Goal: Communication & Community: Answer question/provide support

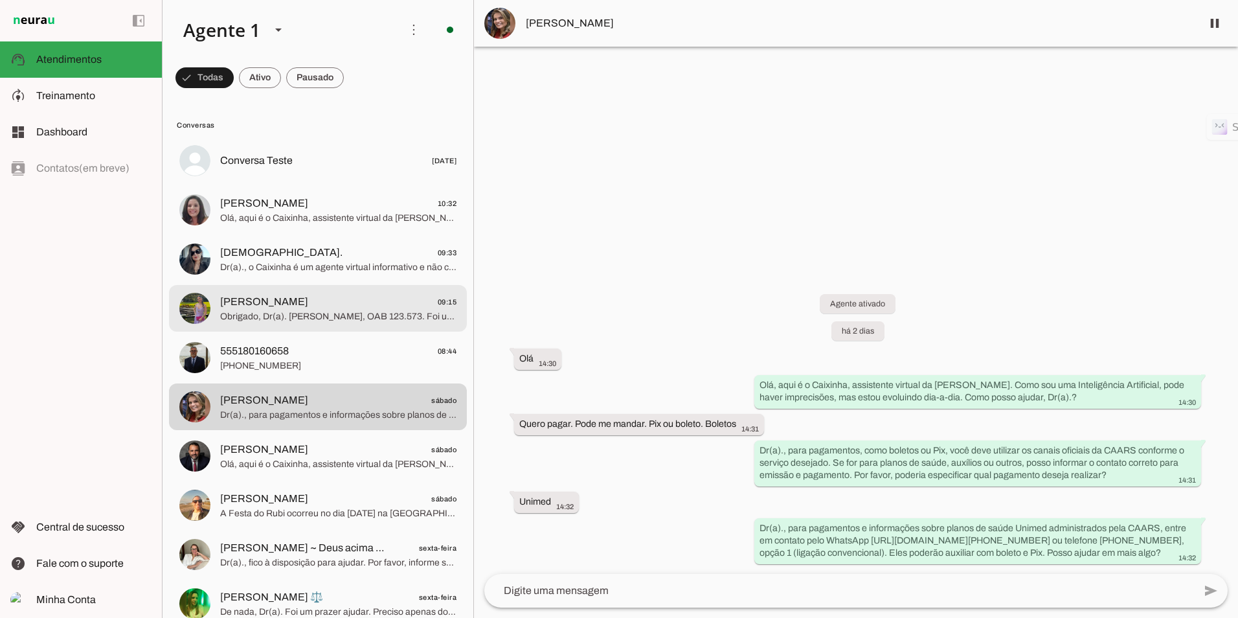
click at [269, 309] on span "[PERSON_NAME]" at bounding box center [264, 302] width 88 height 16
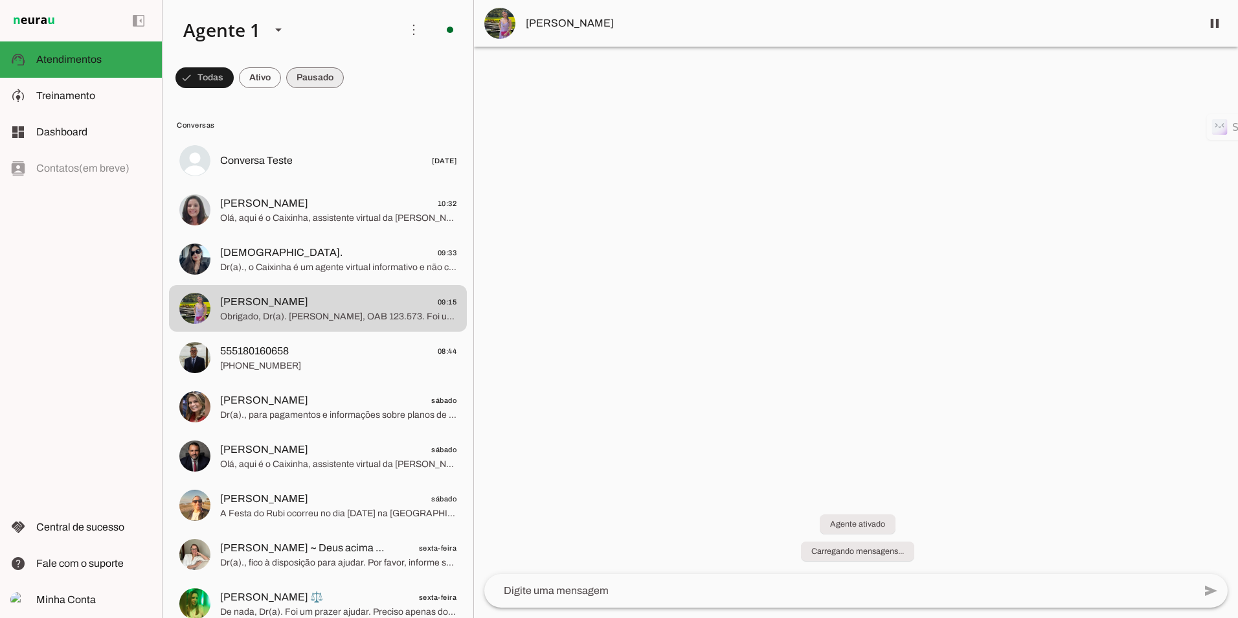
click at [234, 74] on span at bounding box center [204, 77] width 58 height 31
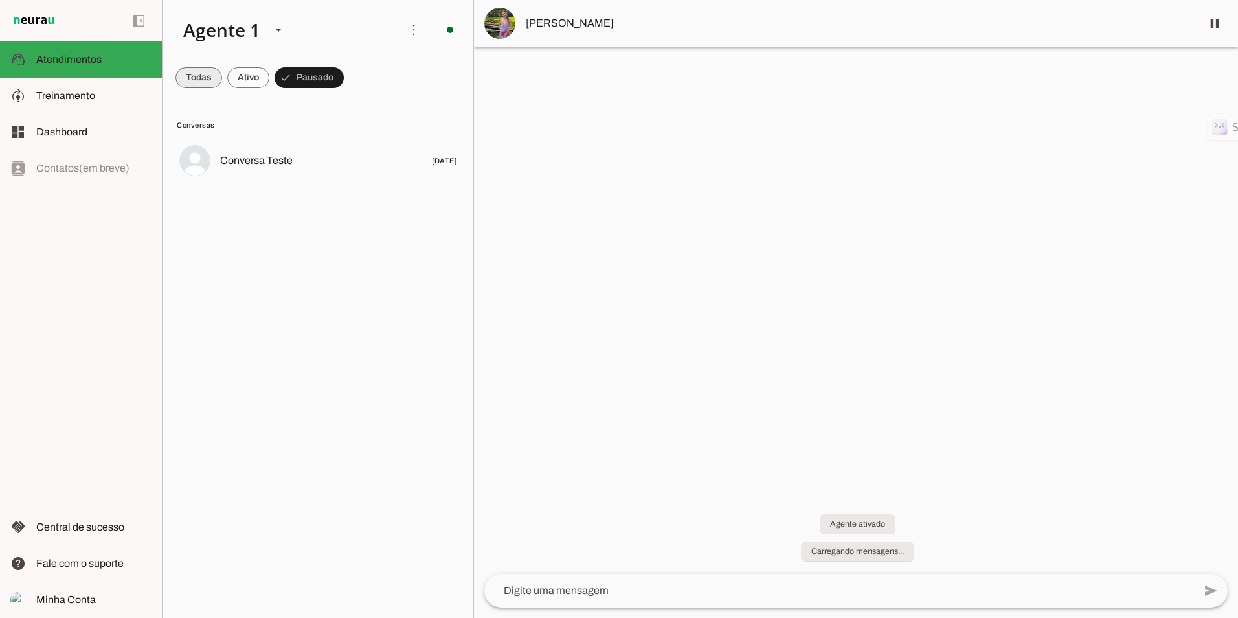
click at [181, 66] on span at bounding box center [198, 77] width 47 height 31
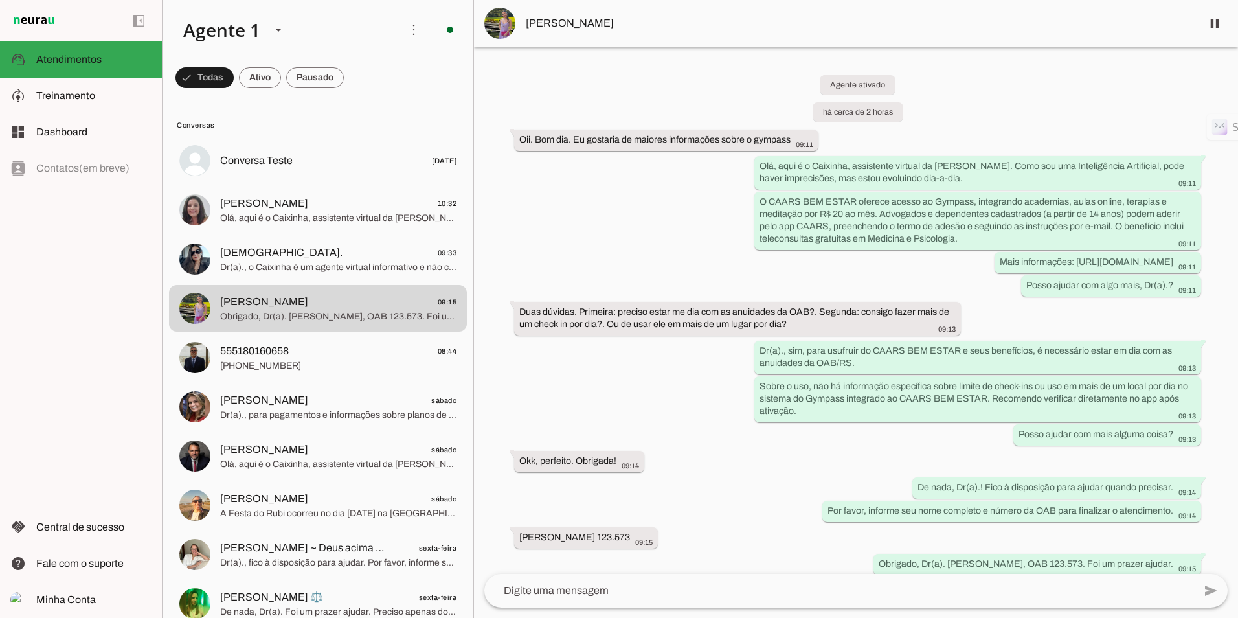
scroll to position [47, 0]
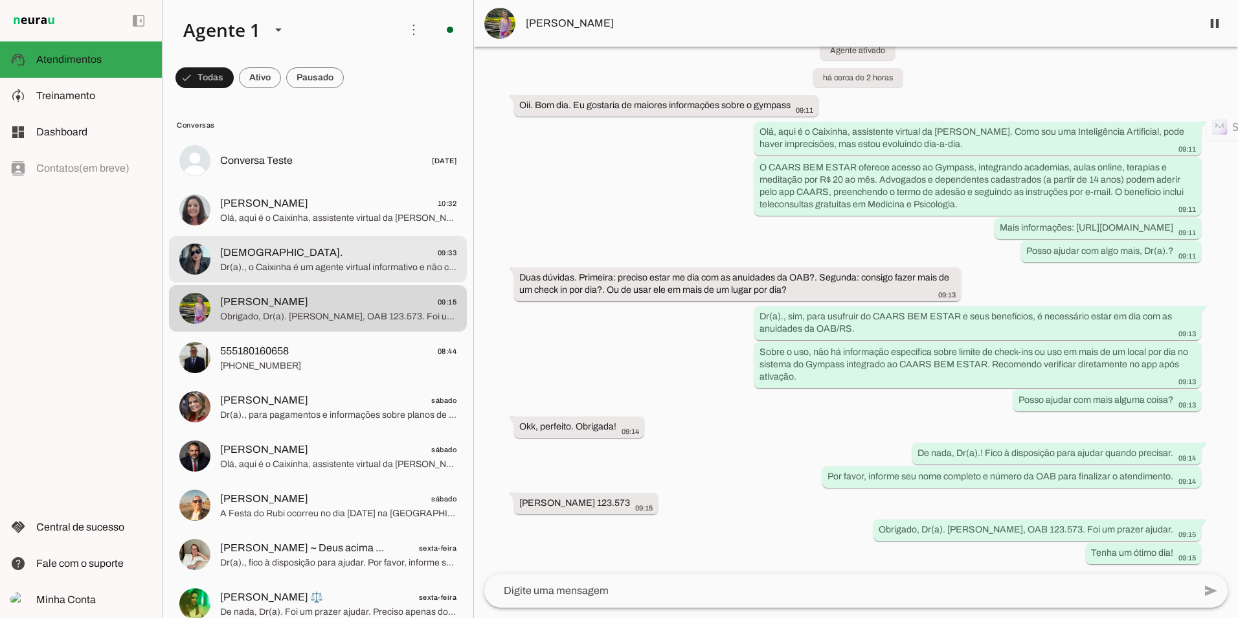
click at [286, 273] on span "Dr(a)., o Caixinha é um agente virtual informativo e não consegue agendar consu…" at bounding box center [338, 267] width 236 height 13
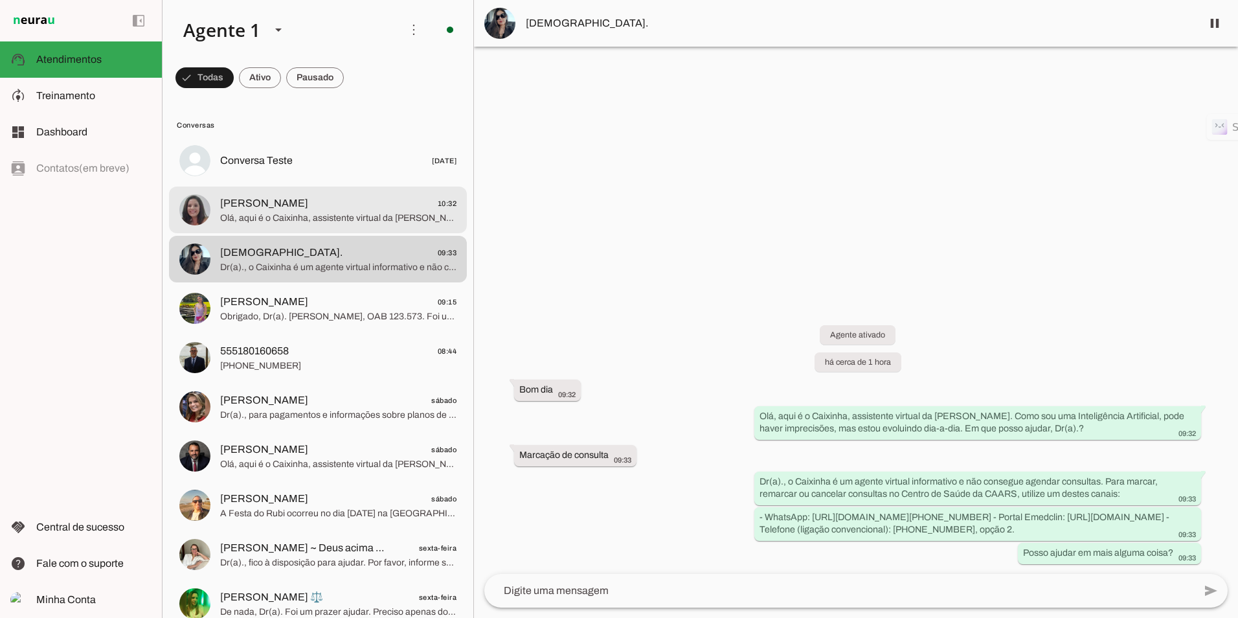
click at [285, 184] on md-item "[PERSON_NAME] 10:32 Olá, aqui é o Caixinha, assistente virtual da CAARS. Como s…" at bounding box center [318, 160] width 298 height 47
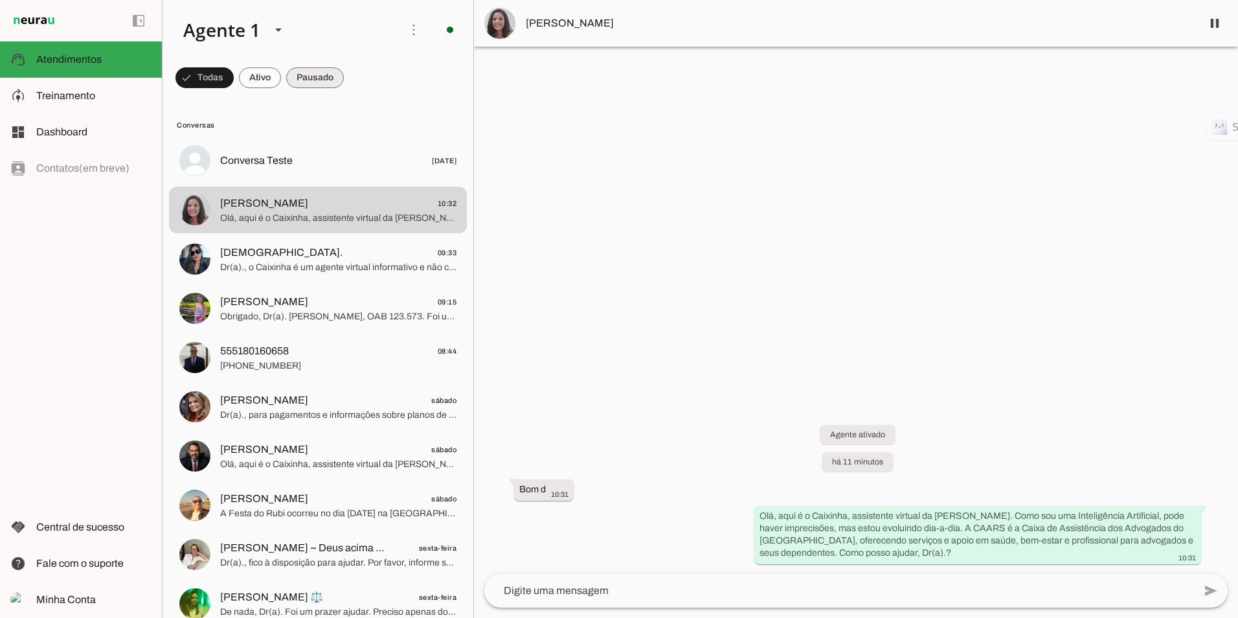
click at [234, 84] on span at bounding box center [204, 77] width 58 height 31
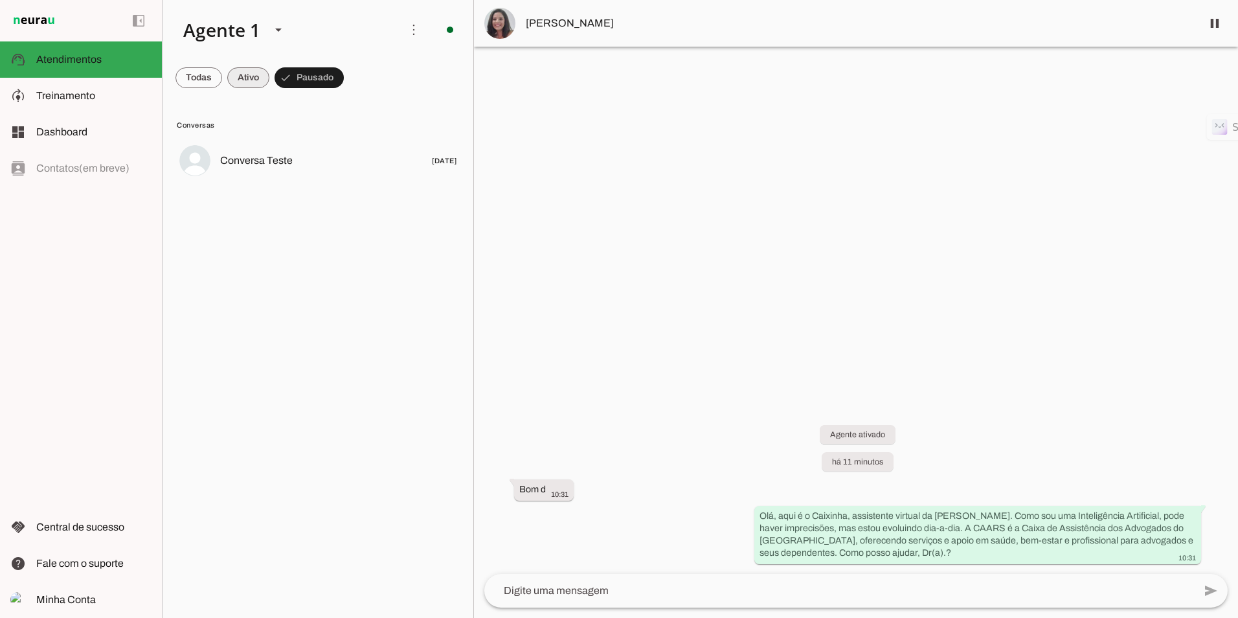
click at [222, 80] on span at bounding box center [198, 77] width 47 height 31
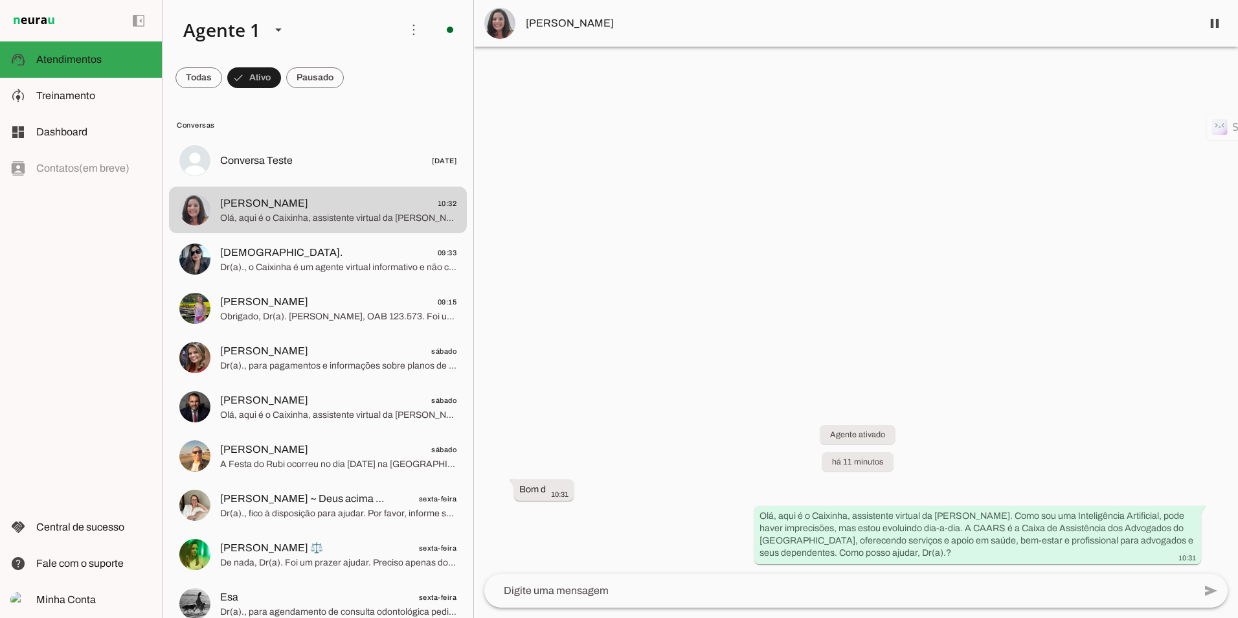
click at [173, 80] on md-chip-set at bounding box center [317, 78] width 311 height 36
click at [192, 78] on span at bounding box center [198, 77] width 47 height 31
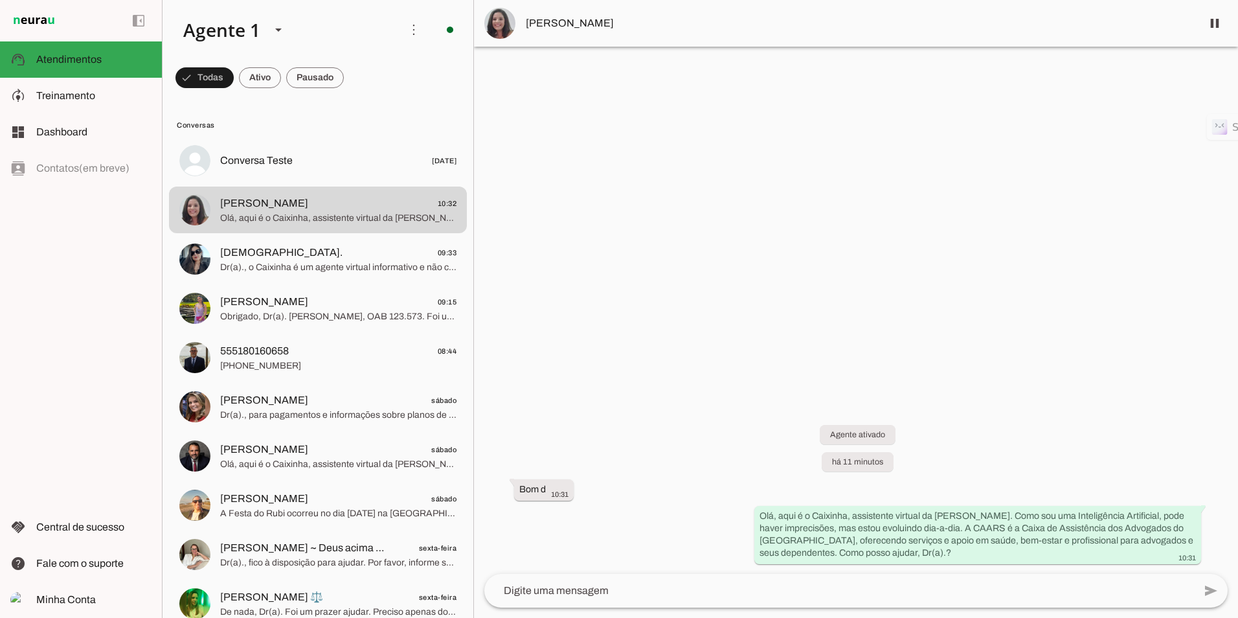
click at [735, 213] on div at bounding box center [856, 309] width 764 height 618
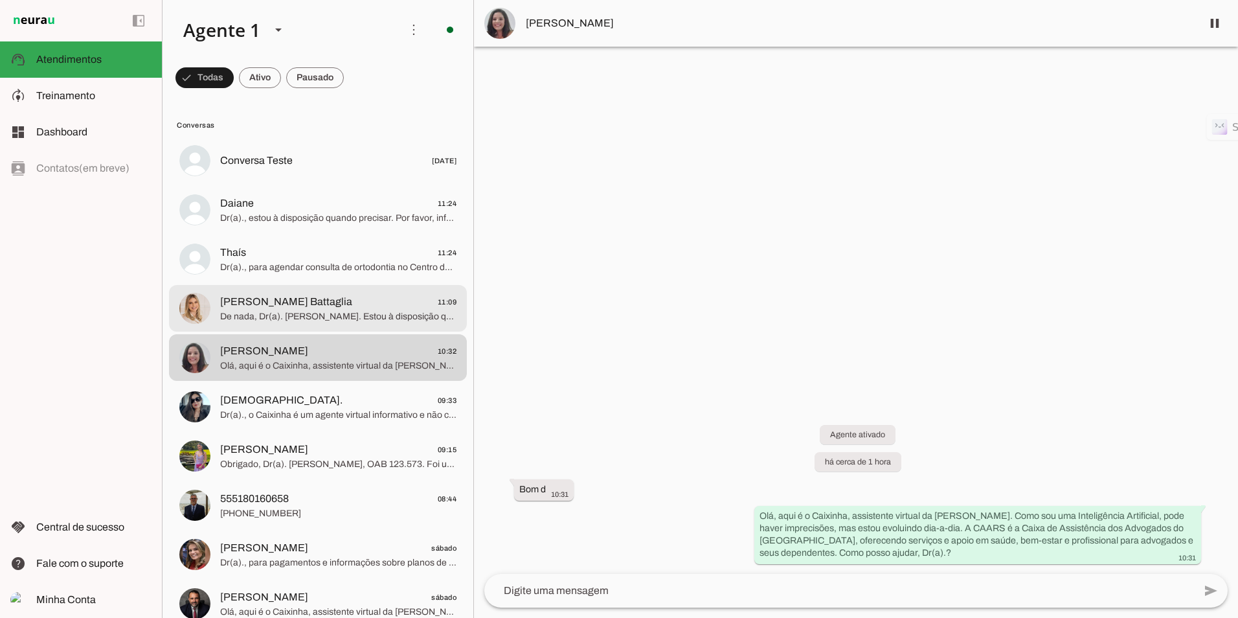
click at [287, 184] on md-item "[PERSON_NAME] Battaglia 11:09 De nada, Dr(a). [PERSON_NAME]. Estou à disposição…" at bounding box center [318, 160] width 298 height 47
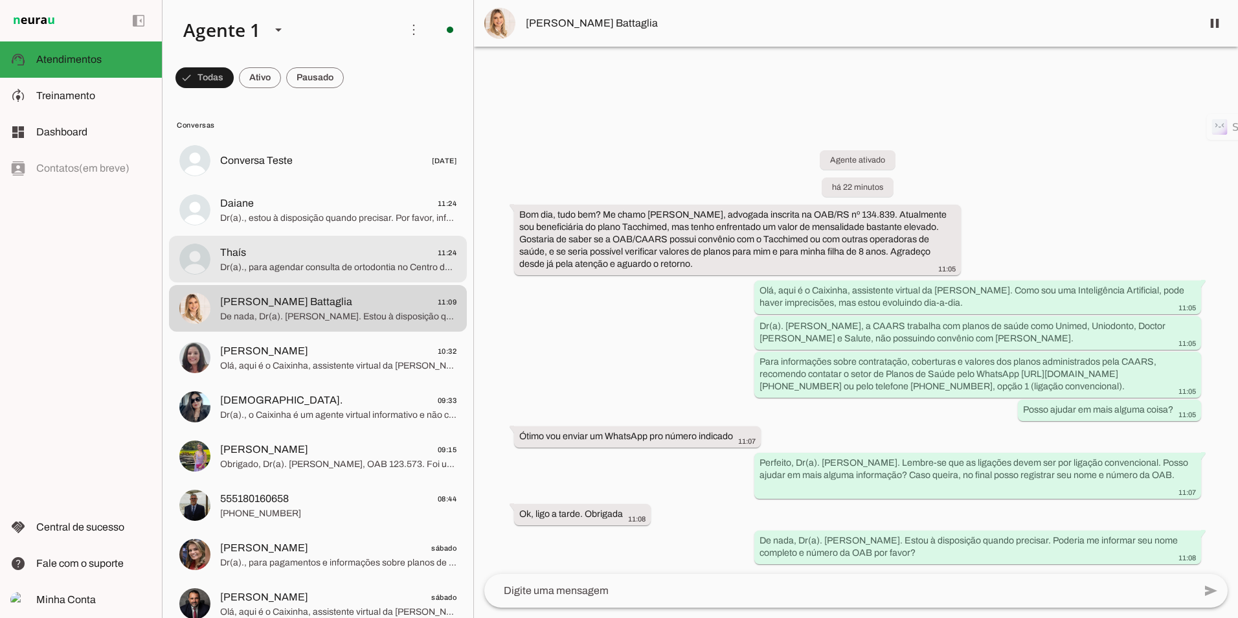
click at [318, 251] on span "Thaís 11:24" at bounding box center [338, 253] width 236 height 16
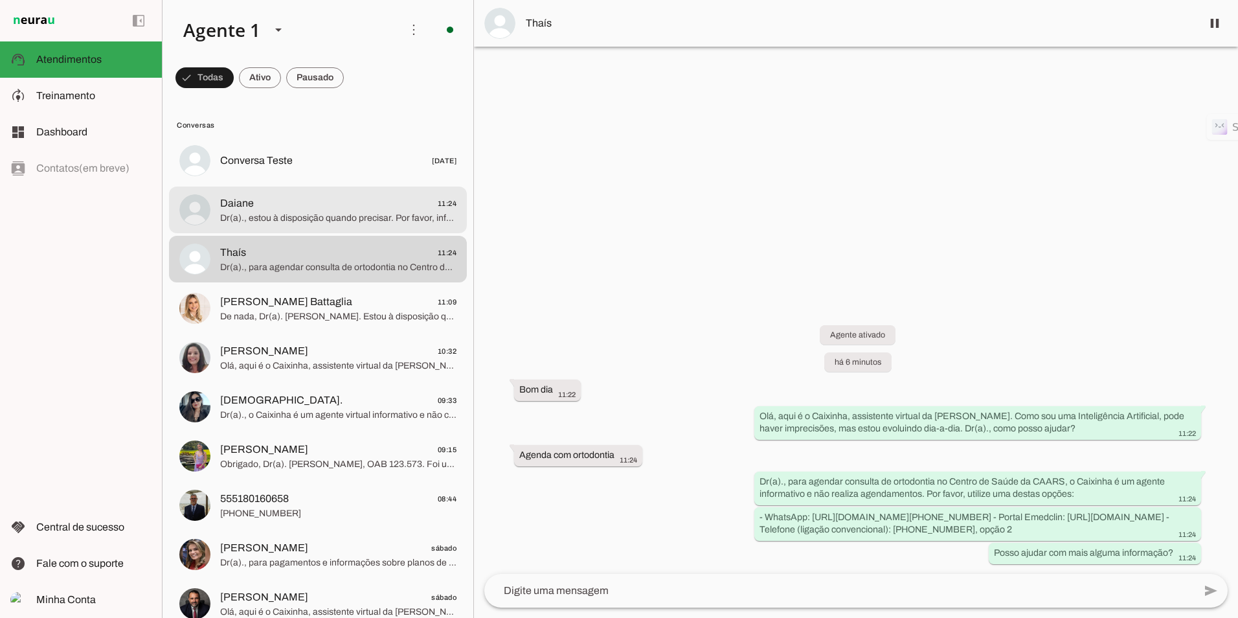
click at [287, 220] on span "Dr(a)., estou à disposição quando precisar. Por favor, informe seu nome e númer…" at bounding box center [338, 218] width 236 height 13
